Goal: Task Accomplishment & Management: Complete application form

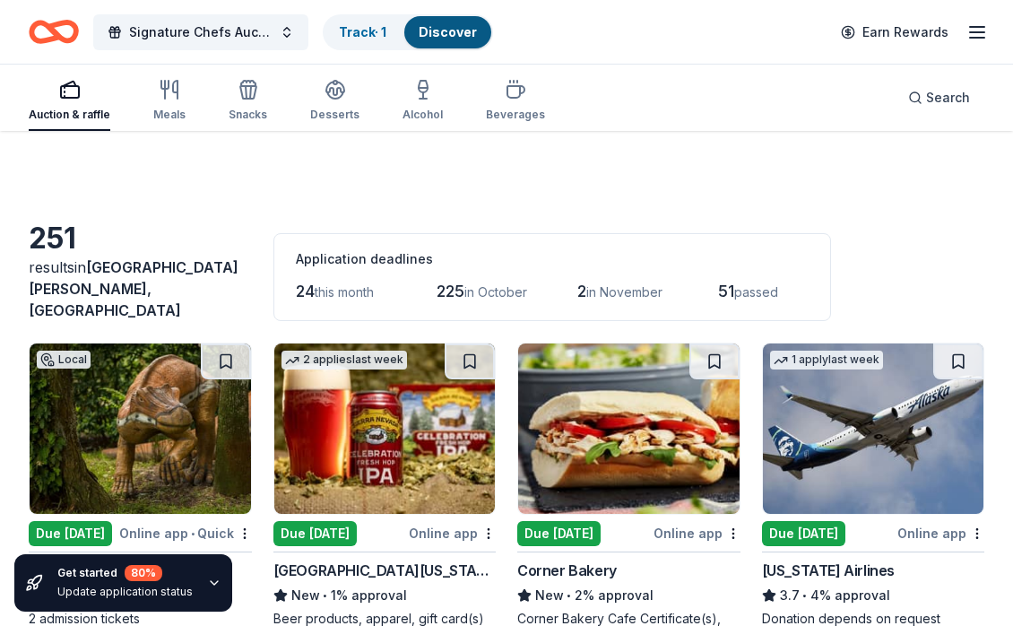
scroll to position [1897, 0]
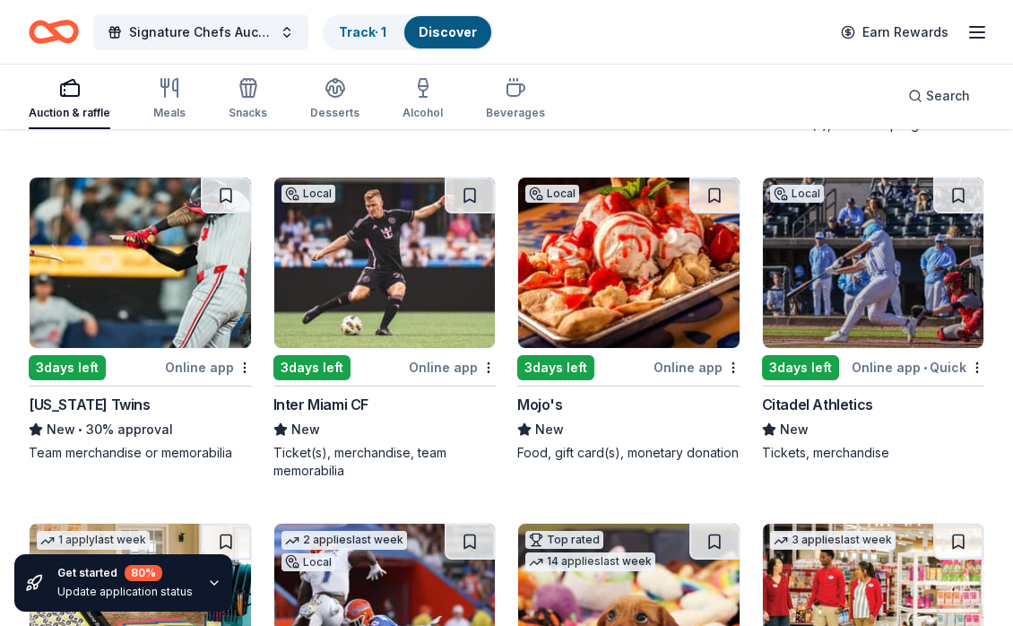
click at [785, 355] on div "3 days left" at bounding box center [800, 367] width 77 height 25
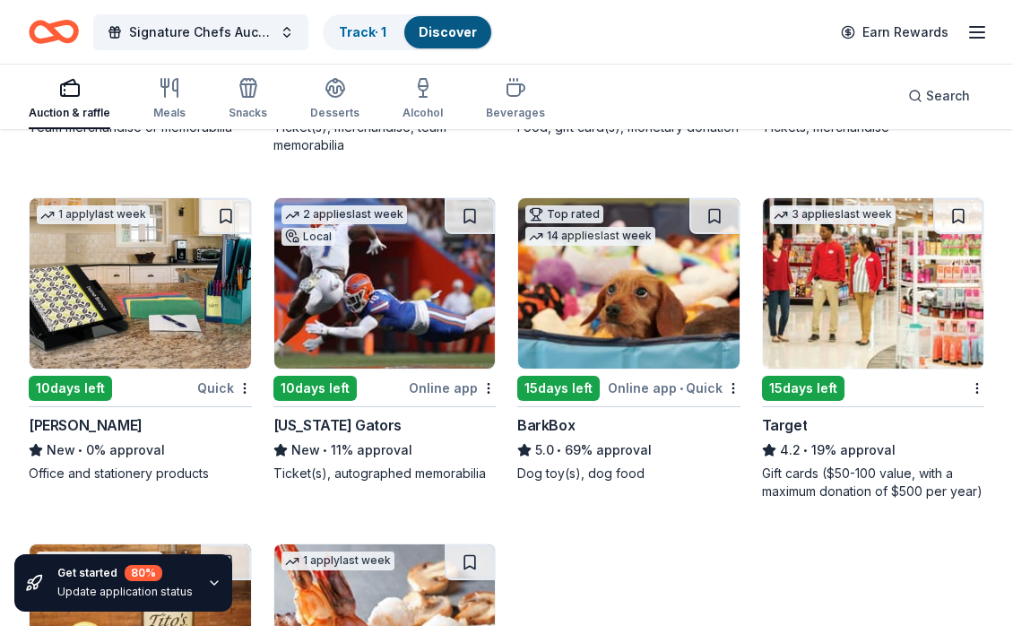
scroll to position [2229, 0]
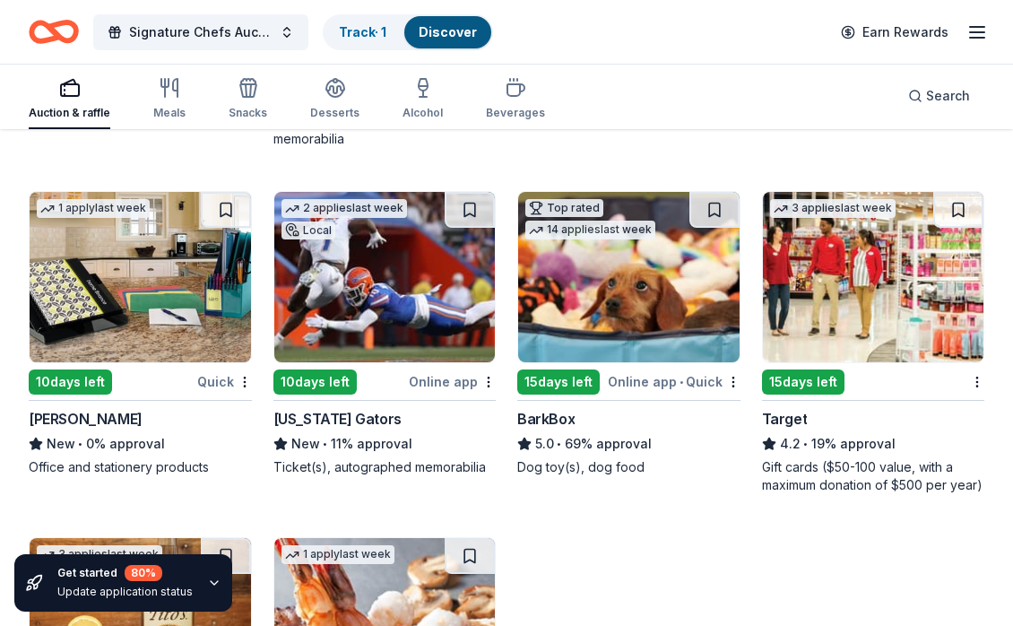
click at [320, 372] on div "10 days left" at bounding box center [315, 382] width 83 height 25
click at [563, 374] on div "15 days left" at bounding box center [559, 382] width 83 height 25
click at [796, 374] on div "15 days left" at bounding box center [803, 382] width 83 height 25
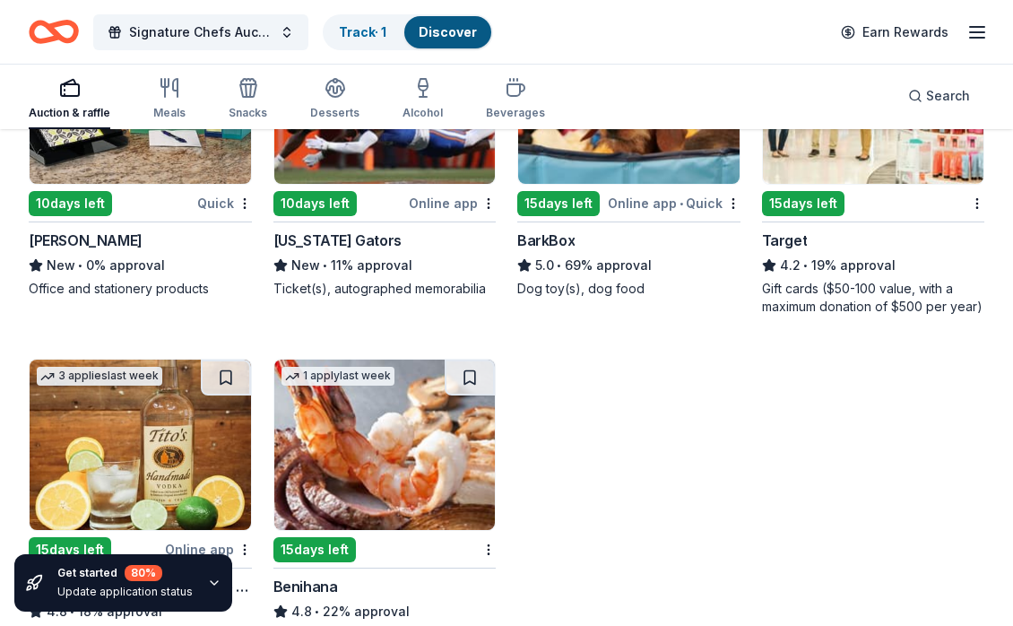
scroll to position [2534, 0]
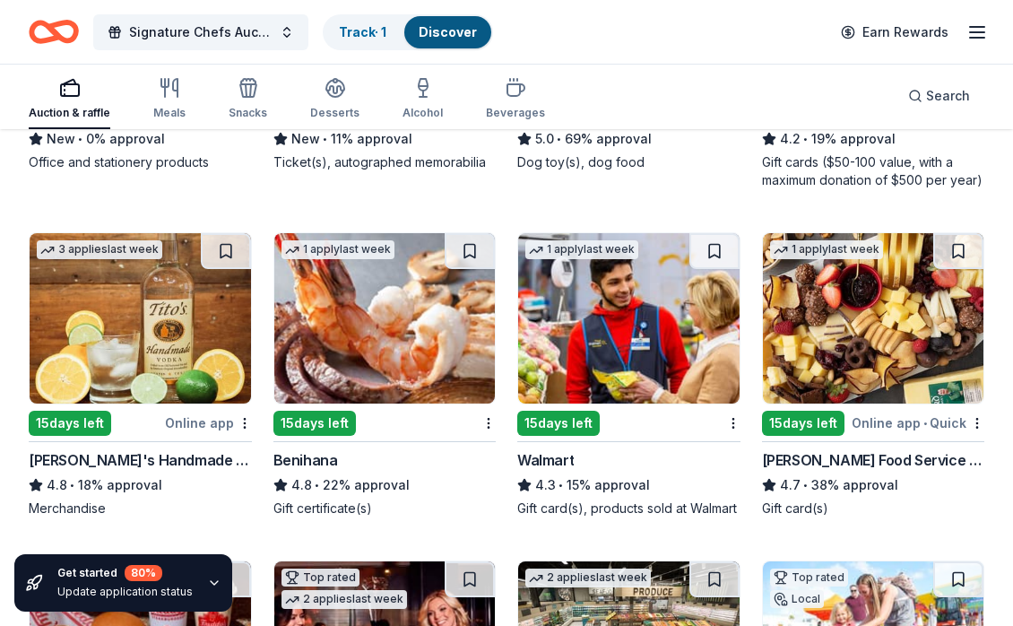
click at [73, 411] on div "15 days left" at bounding box center [70, 423] width 83 height 25
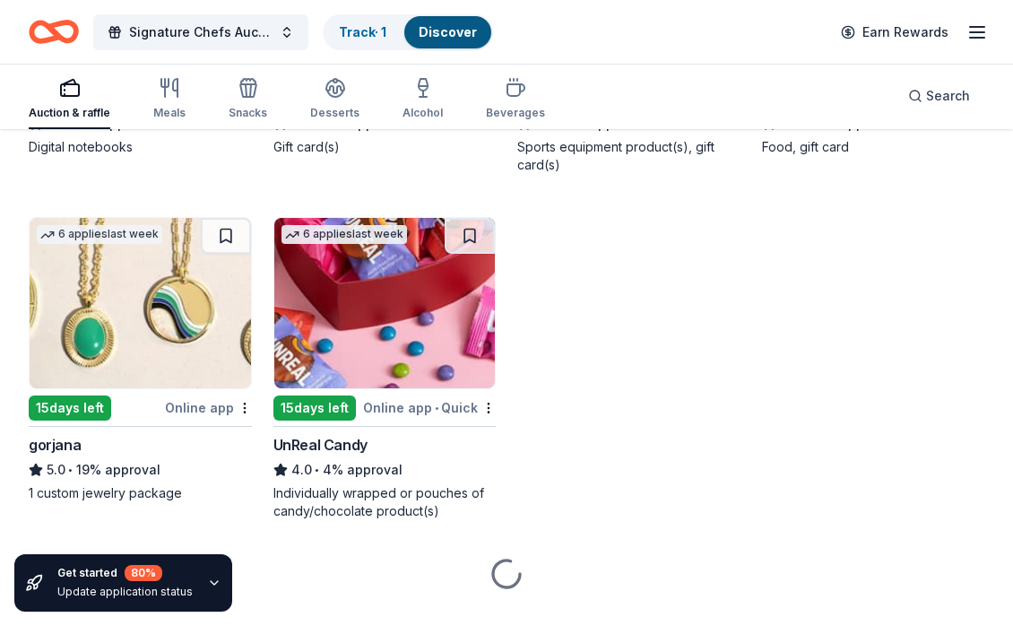
scroll to position [4242, 0]
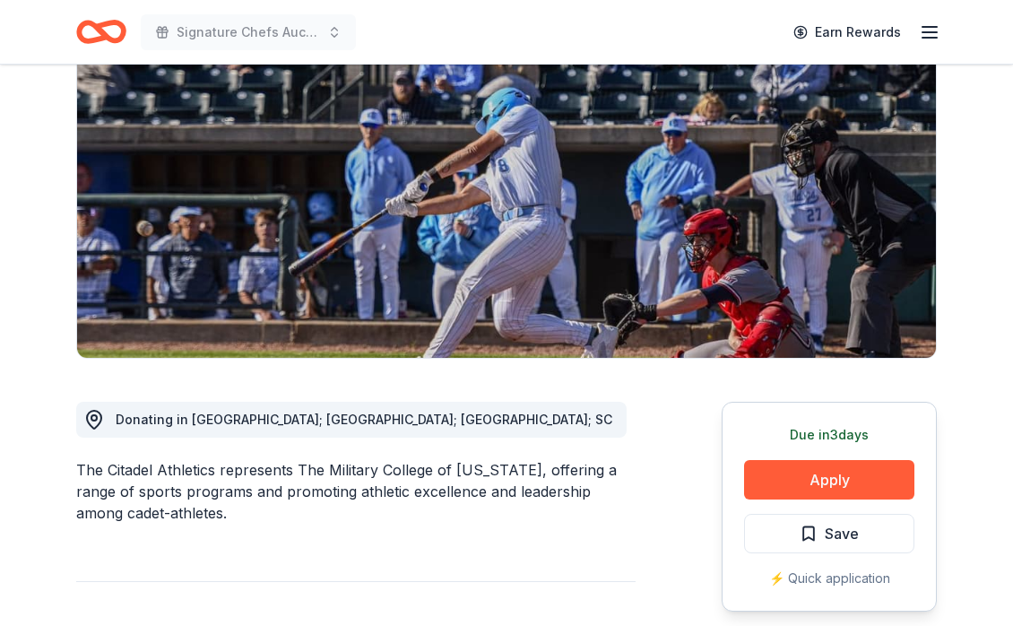
scroll to position [199, 0]
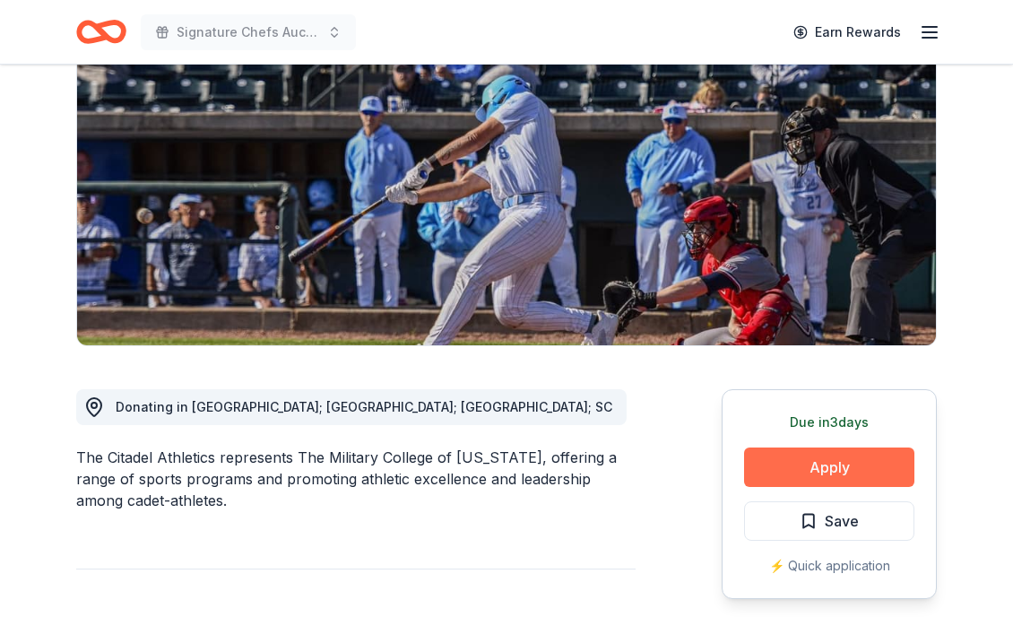
click at [820, 474] on button "Apply" at bounding box center [829, 467] width 170 height 39
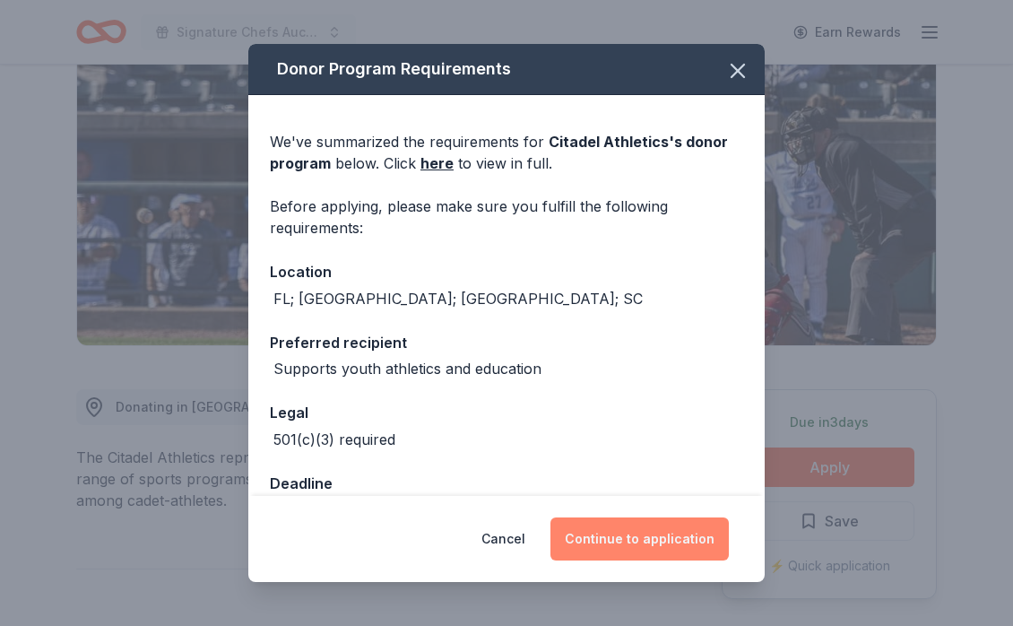
click at [614, 532] on button "Continue to application" at bounding box center [640, 539] width 178 height 43
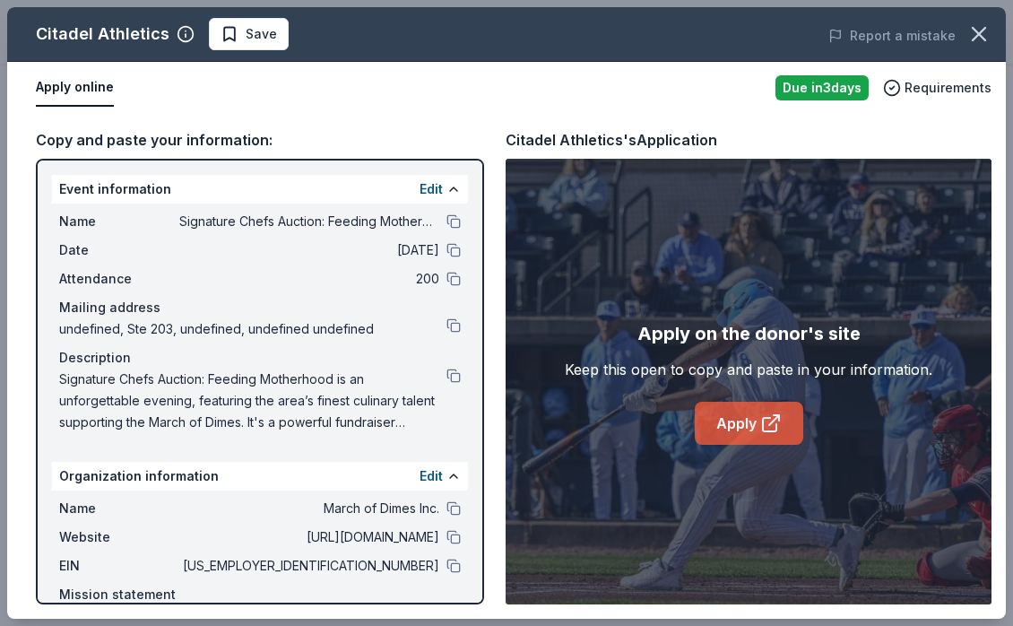
click at [728, 431] on link "Apply" at bounding box center [749, 423] width 109 height 43
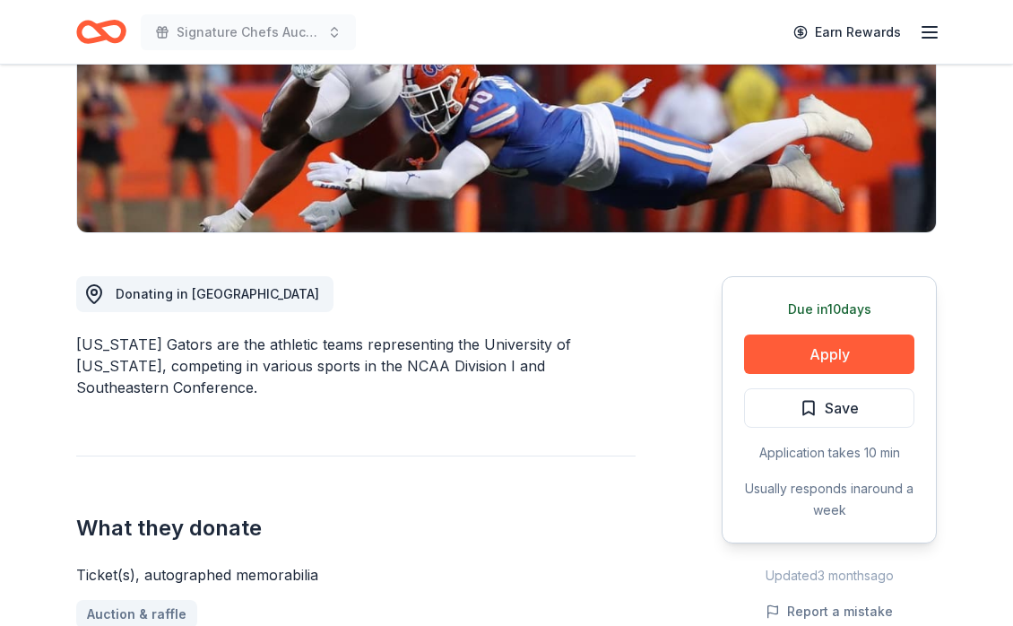
scroll to position [315, 0]
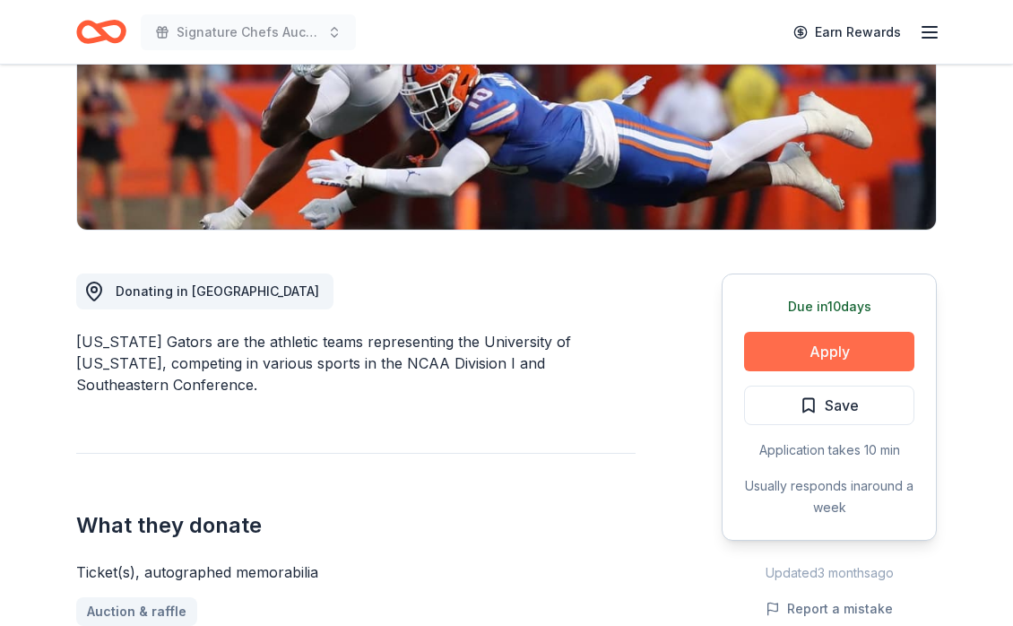
click at [828, 345] on button "Apply" at bounding box center [829, 351] width 170 height 39
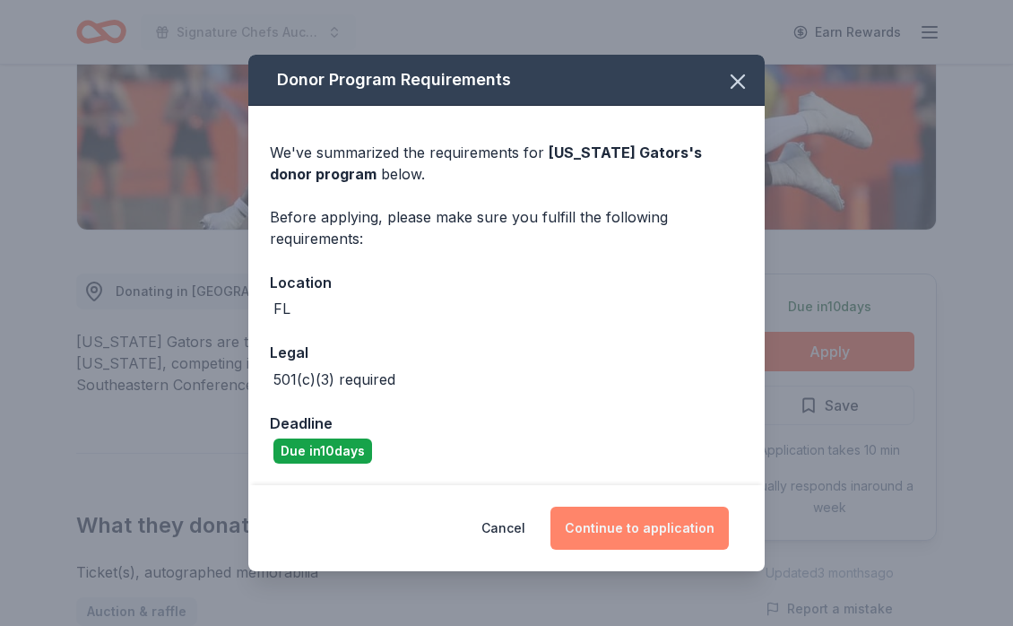
click at [627, 533] on button "Continue to application" at bounding box center [640, 528] width 178 height 43
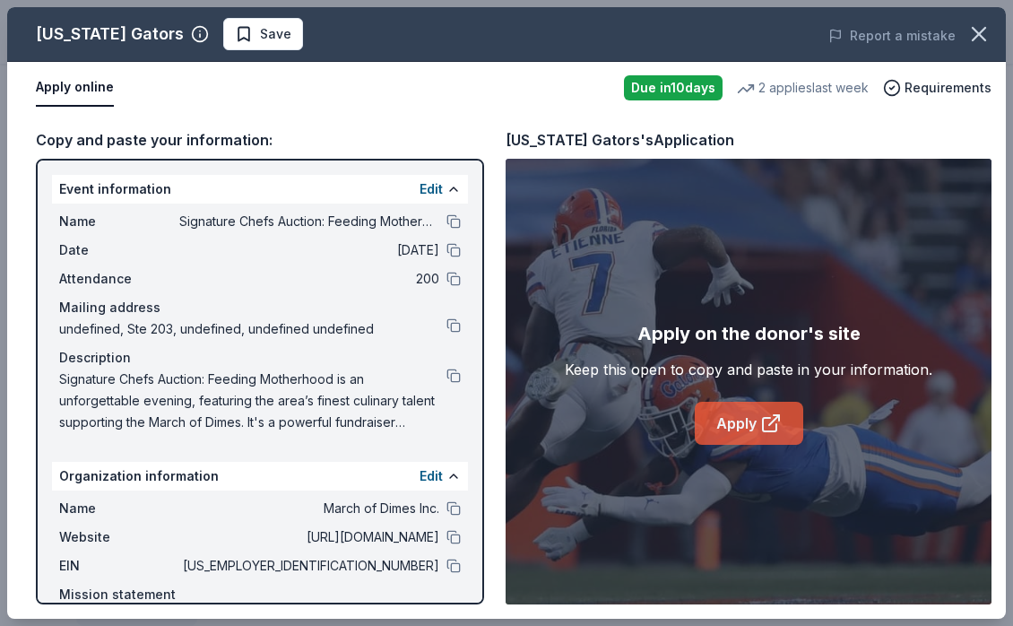
click at [726, 431] on link "Apply" at bounding box center [749, 423] width 109 height 43
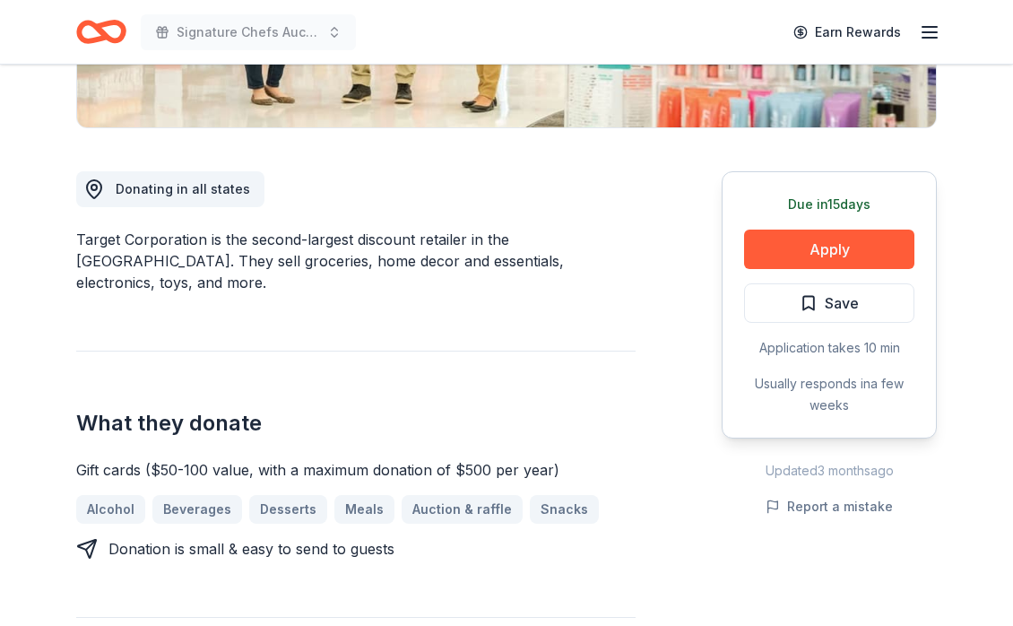
scroll to position [494, 0]
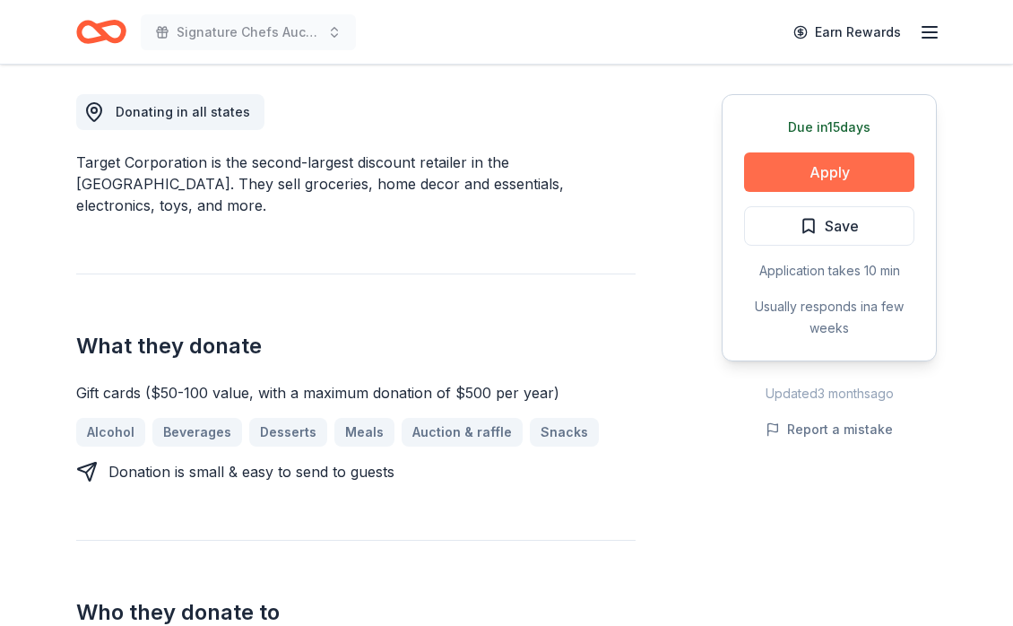
click at [788, 173] on button "Apply" at bounding box center [829, 171] width 170 height 39
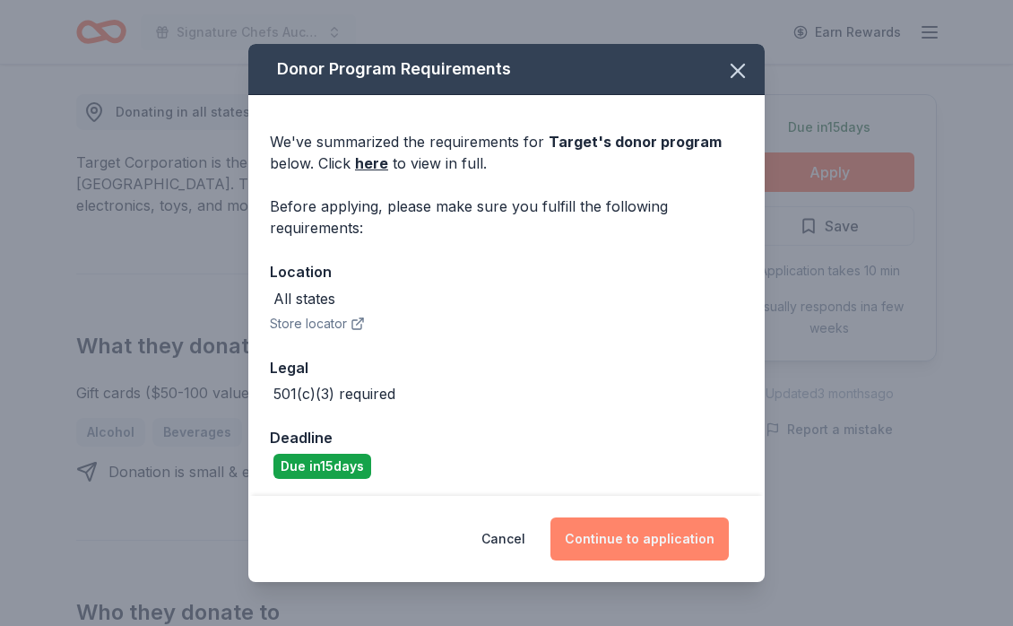
click at [637, 538] on button "Continue to application" at bounding box center [640, 539] width 178 height 43
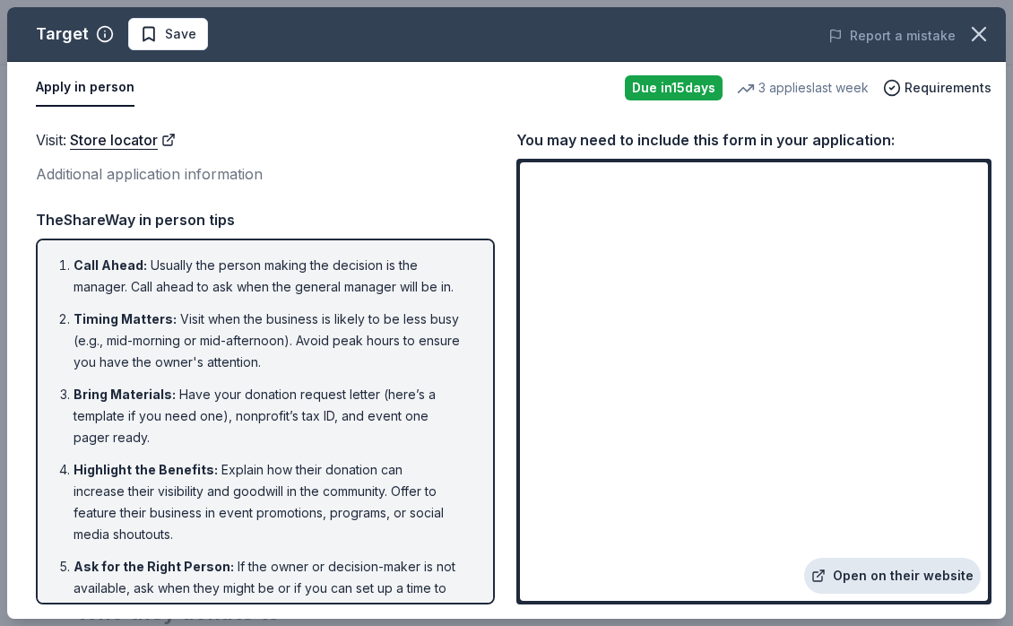
click at [879, 573] on link "Open on their website" at bounding box center [893, 576] width 177 height 36
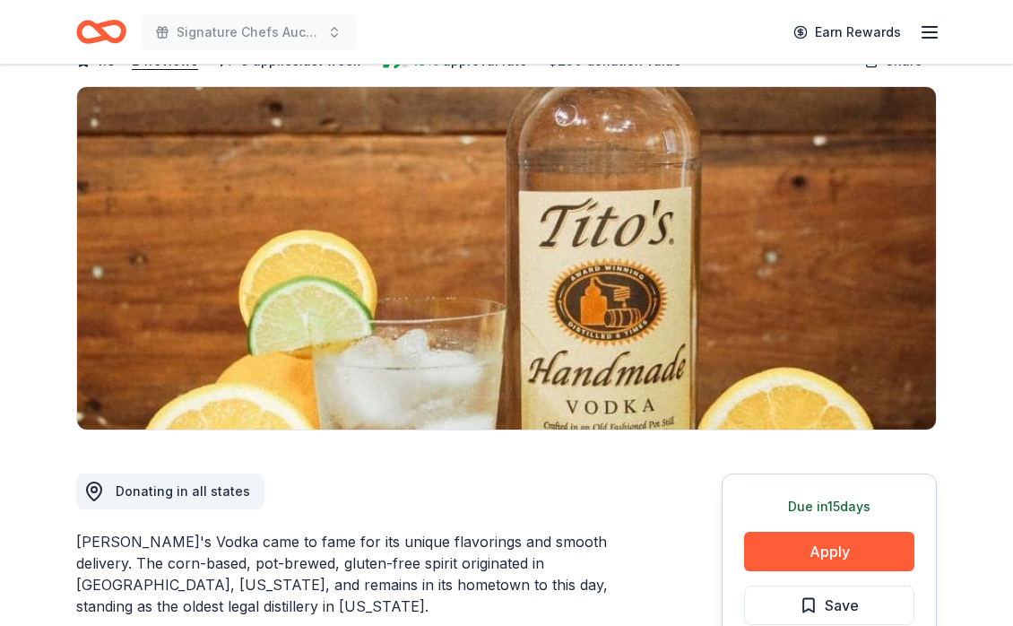
scroll to position [313, 0]
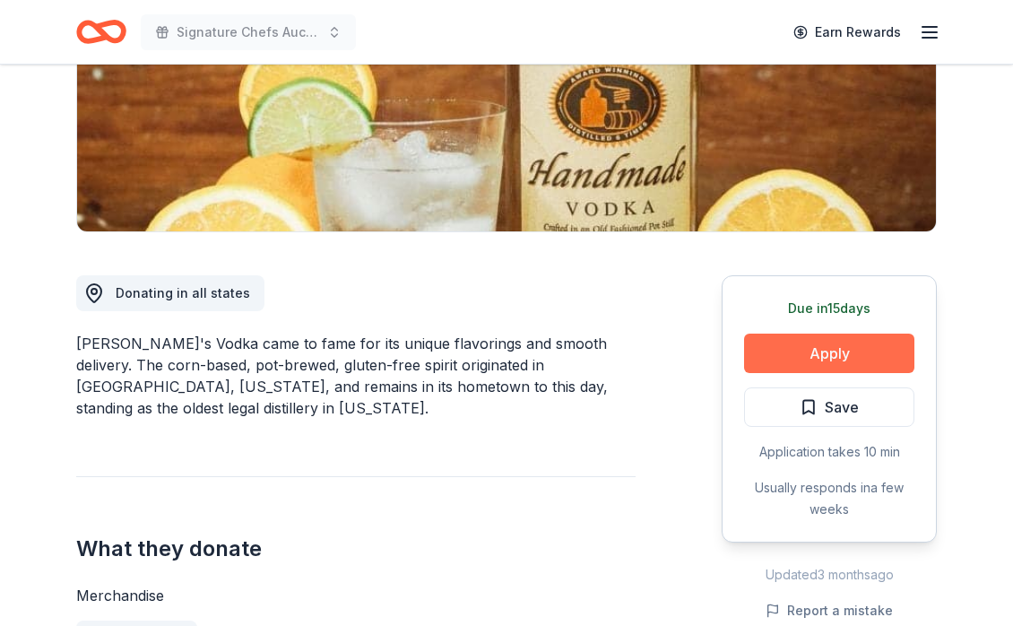
click at [803, 353] on button "Apply" at bounding box center [829, 353] width 170 height 39
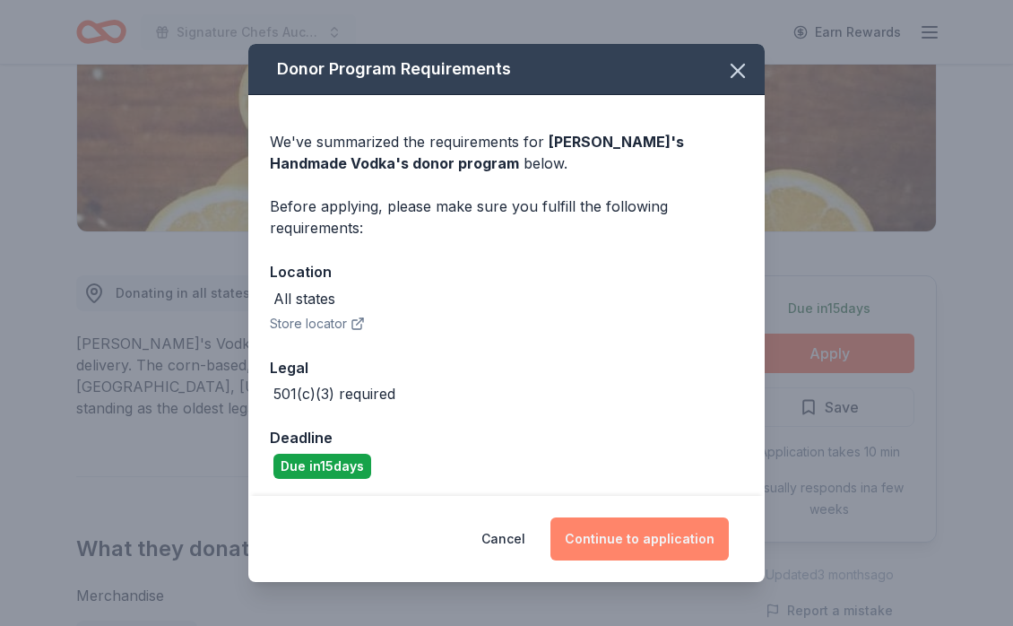
click at [631, 540] on button "Continue to application" at bounding box center [640, 539] width 178 height 43
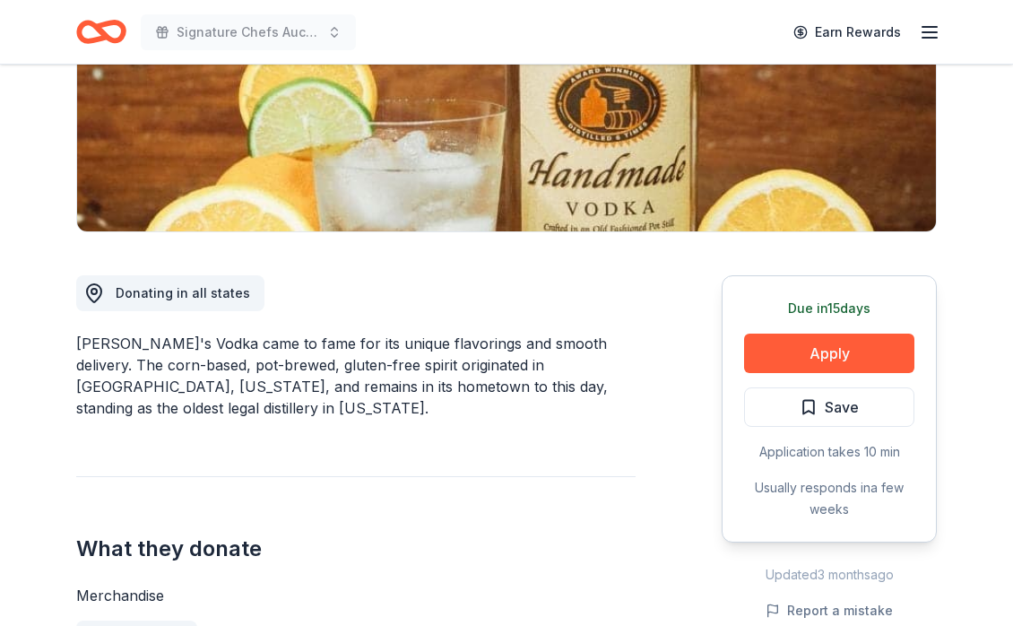
click at [631, 540] on button "Continue to application" at bounding box center [634, 527] width 170 height 41
